Goal: Browse casually

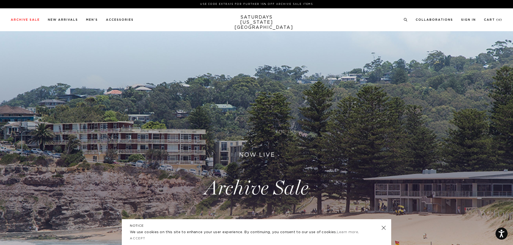
click at [382, 229] on link at bounding box center [384, 228] width 8 height 8
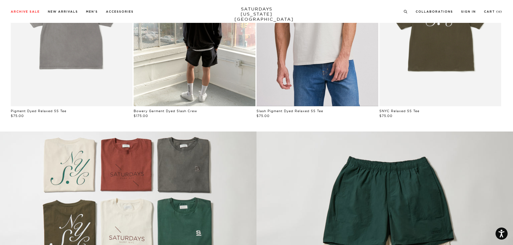
scroll to position [511, 0]
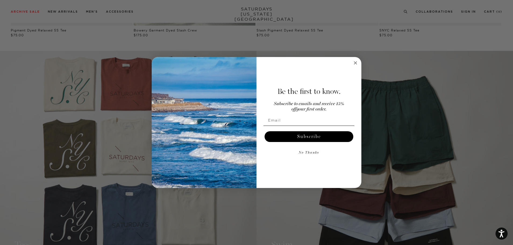
click at [355, 62] on icon "Close dialog" at bounding box center [355, 63] width 3 height 3
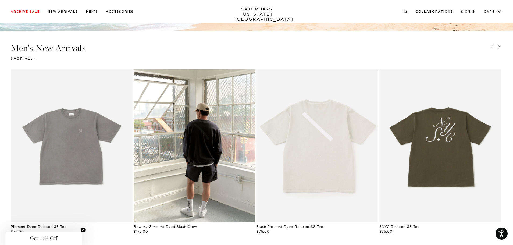
scroll to position [341, 0]
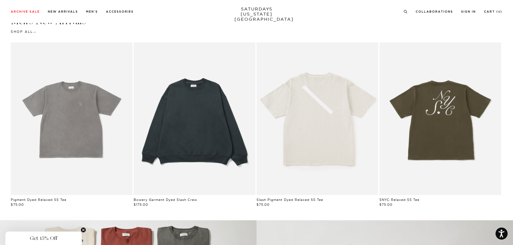
click at [227, 117] on link "Black | Bowery Garment Dyed Slash Crew | Saturdays NYC" at bounding box center [195, 118] width 122 height 152
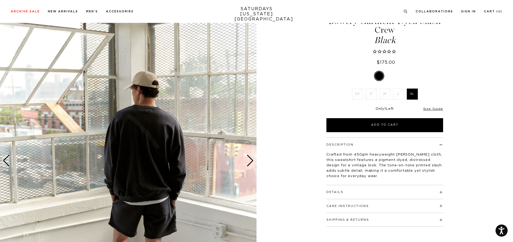
click at [248, 156] on div "Next slide" at bounding box center [249, 161] width 7 height 12
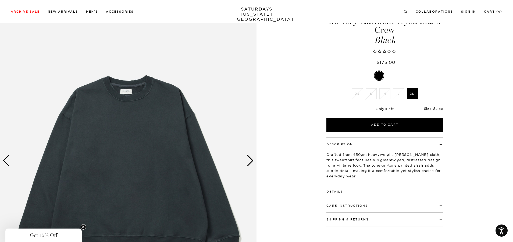
click at [248, 156] on div "Next slide" at bounding box center [249, 161] width 7 height 12
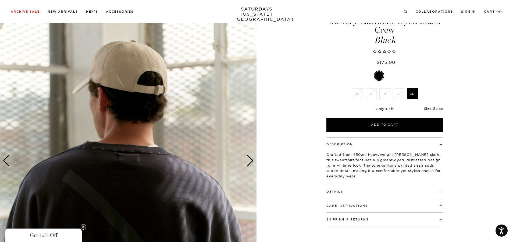
scroll to position [108, 0]
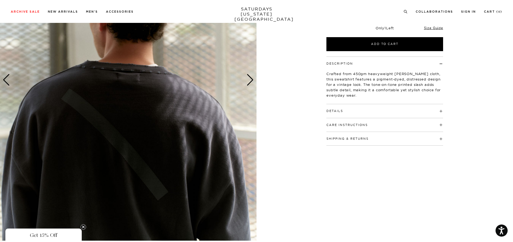
click at [252, 82] on div "Next slide" at bounding box center [249, 80] width 7 height 12
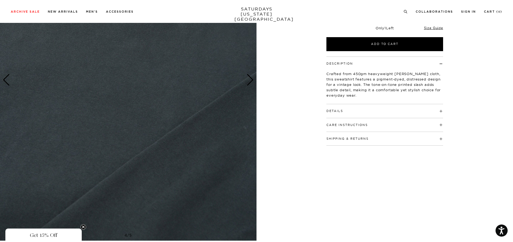
click at [252, 82] on div "Next slide" at bounding box center [249, 80] width 7 height 12
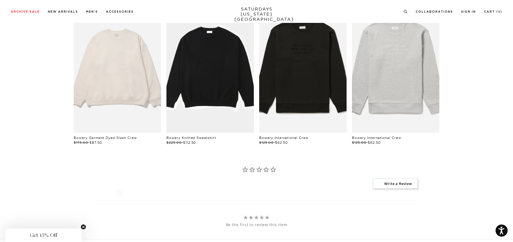
scroll to position [323, 0]
